Goal: Find specific page/section: Find specific page/section

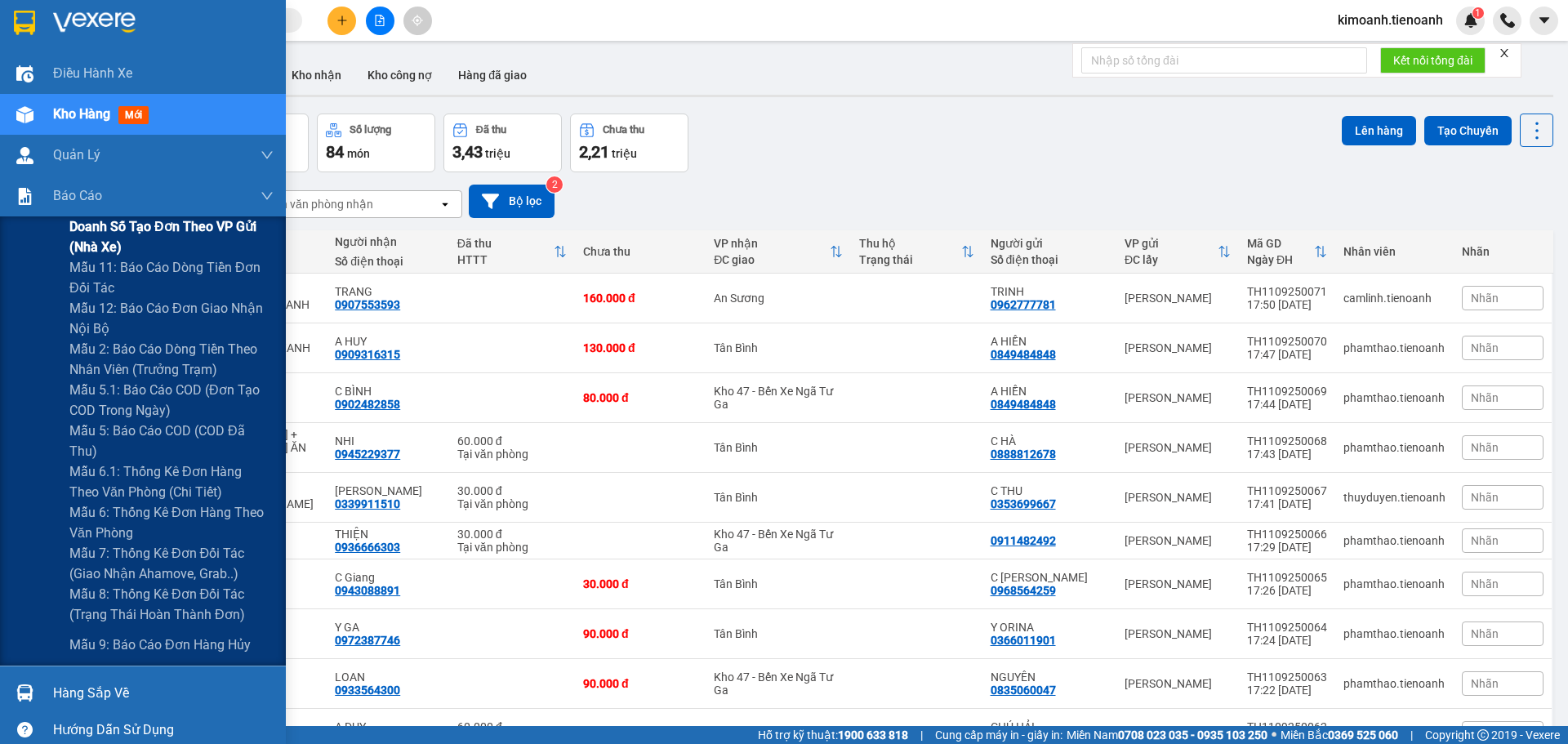
click at [93, 226] on span "Doanh số tạo đơn theo VP gửi (nhà xe)" at bounding box center [171, 236] width 204 height 40
